Goal: Obtain resource: Download file/media

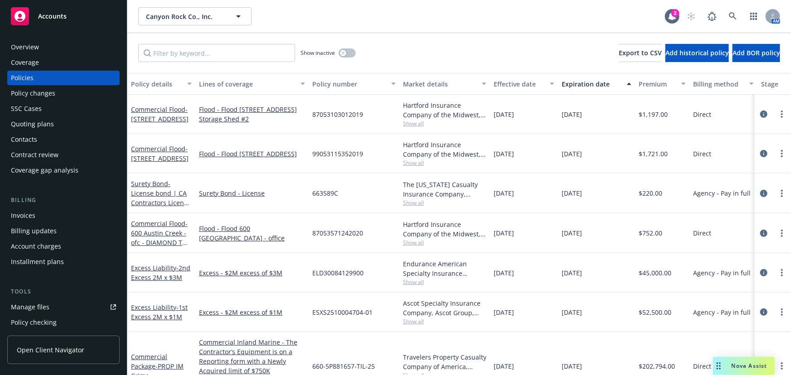
click at [67, 18] on div "Accounts" at bounding box center [63, 16] width 105 height 18
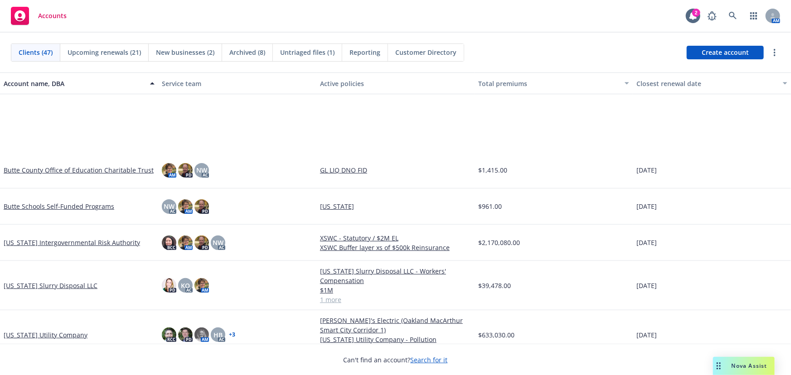
scroll to position [206, 0]
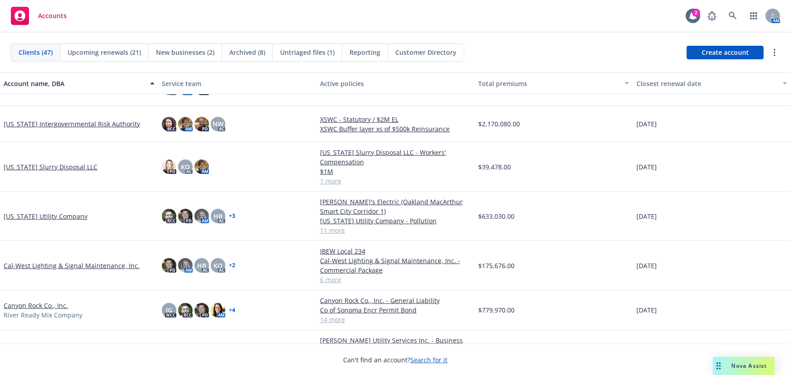
click at [65, 266] on link "Cal-West Lighting & Signal Maintenance, Inc." at bounding box center [72, 266] width 136 height 10
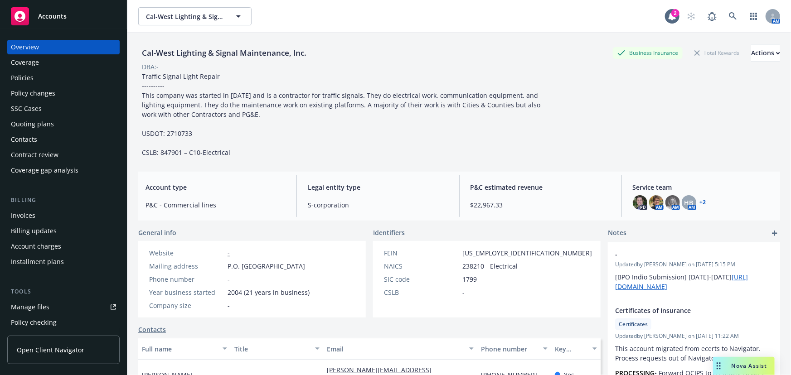
click at [45, 18] on span "Accounts" at bounding box center [52, 16] width 29 height 7
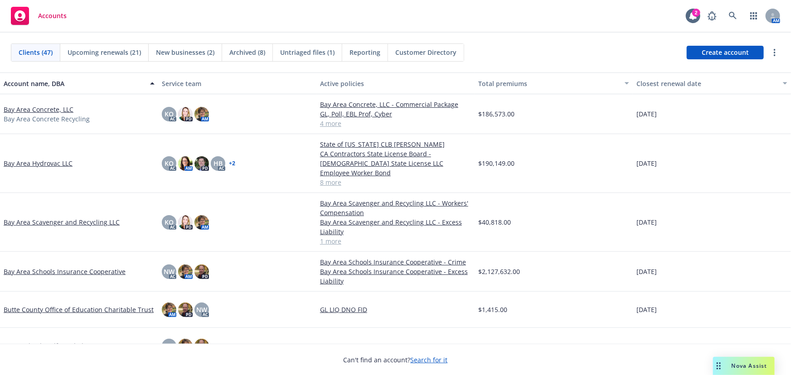
click at [192, 54] on span "New businesses (2)" at bounding box center [185, 53] width 58 height 10
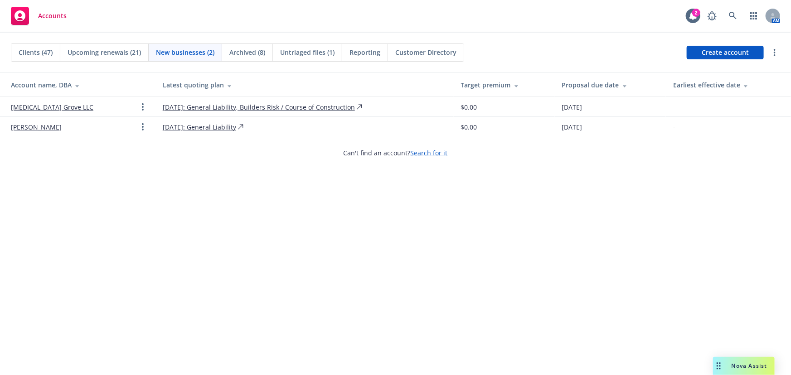
click at [41, 48] on span "Clients (47)" at bounding box center [36, 53] width 34 height 10
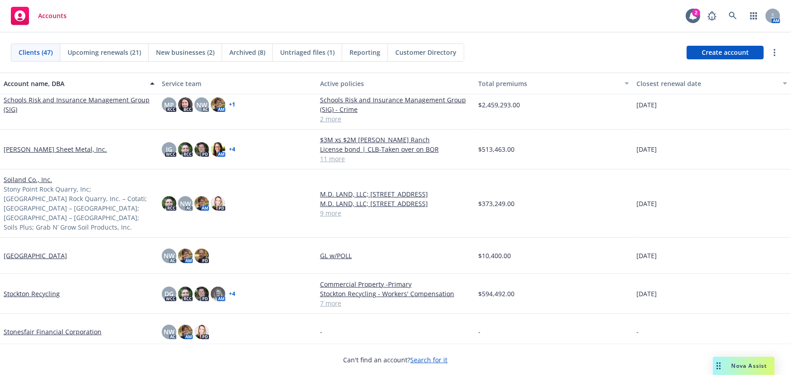
scroll to position [1401, 0]
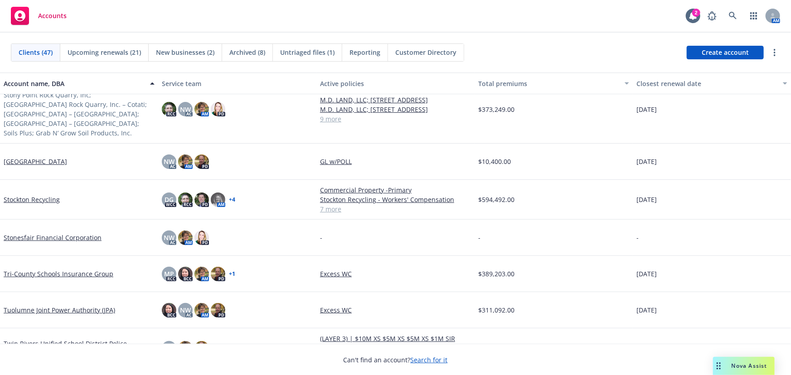
click at [36, 195] on link "Stockton Recycling" at bounding box center [32, 200] width 56 height 10
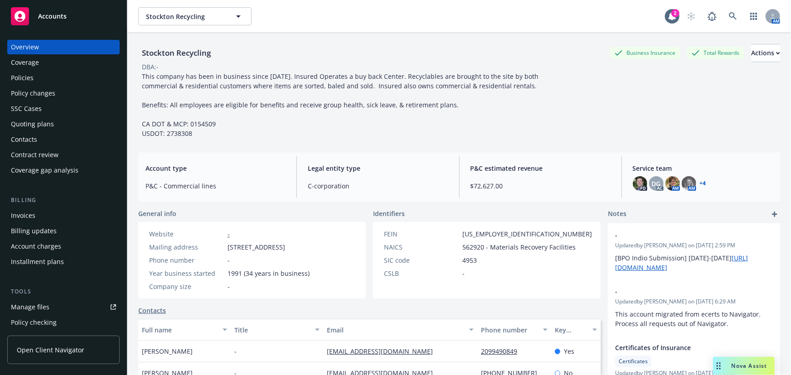
click at [19, 95] on div "Policy changes" at bounding box center [33, 93] width 44 height 15
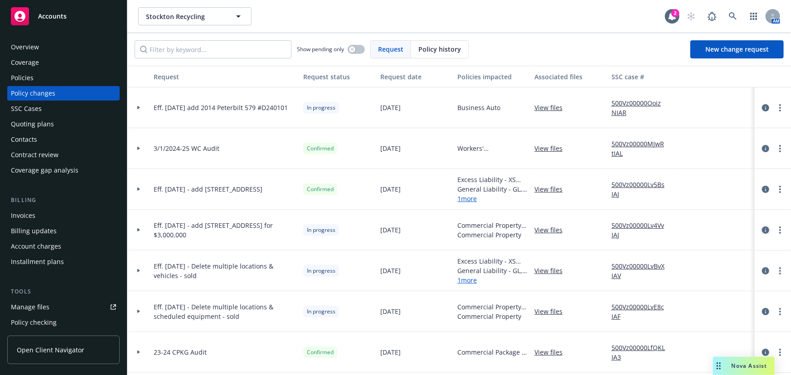
click at [762, 230] on icon "circleInformation" at bounding box center [765, 230] width 7 height 7
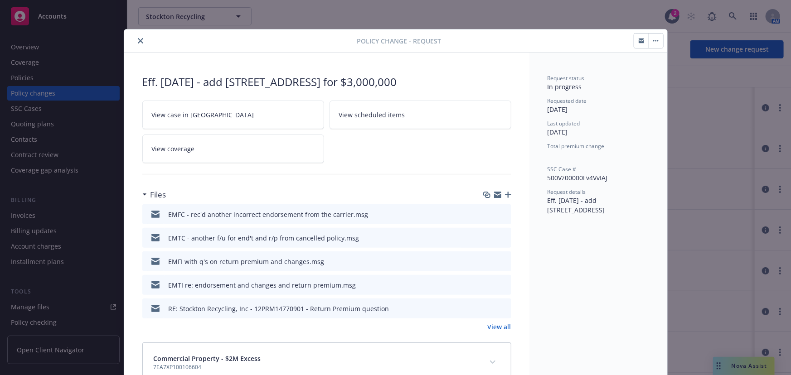
scroll to position [27, 0]
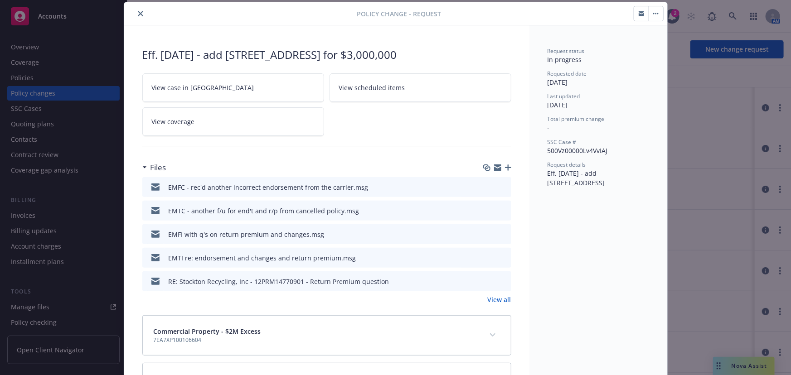
click at [485, 258] on icon "download file" at bounding box center [487, 257] width 7 height 7
click at [499, 301] on link "View all" at bounding box center [500, 300] width 24 height 10
